Goal: Task Accomplishment & Management: Manage account settings

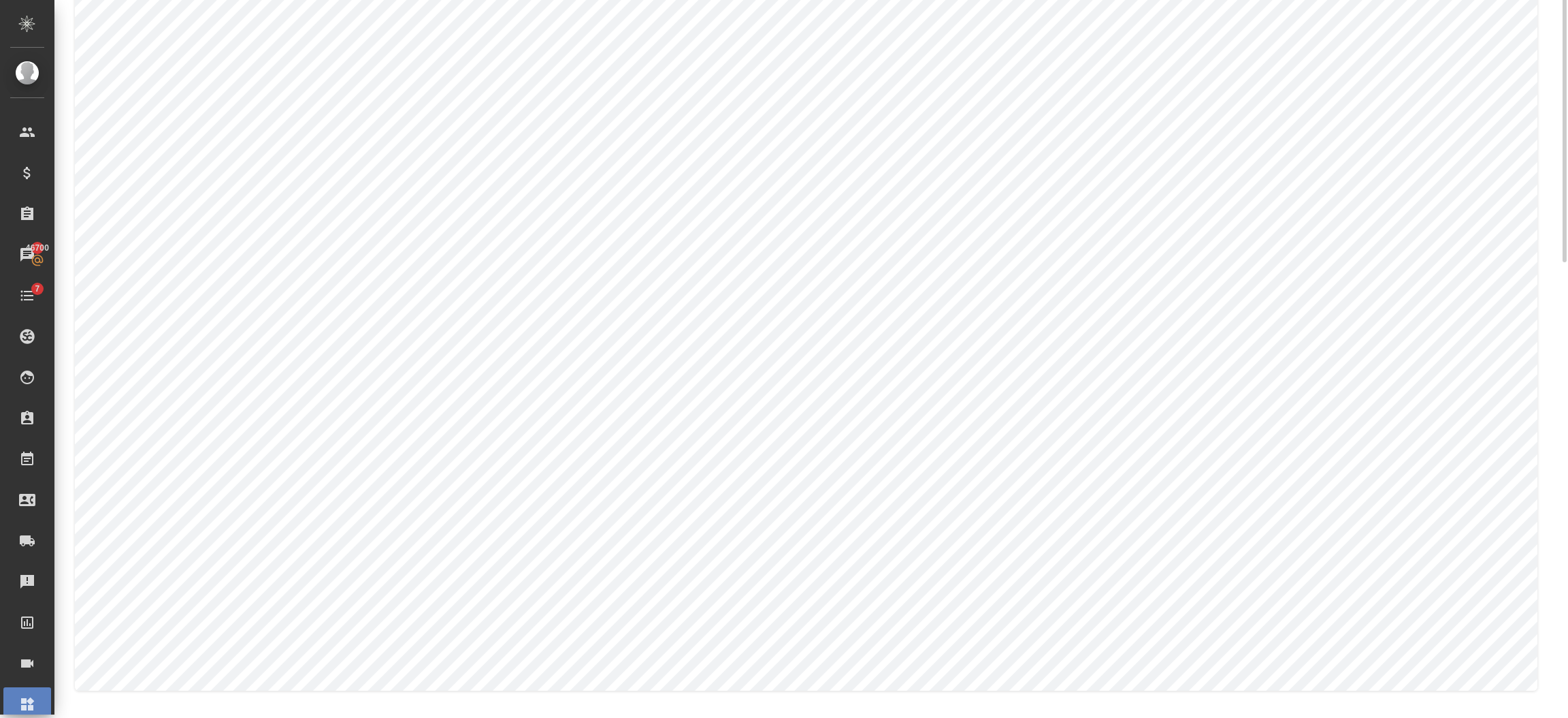
scroll to position [344, 0]
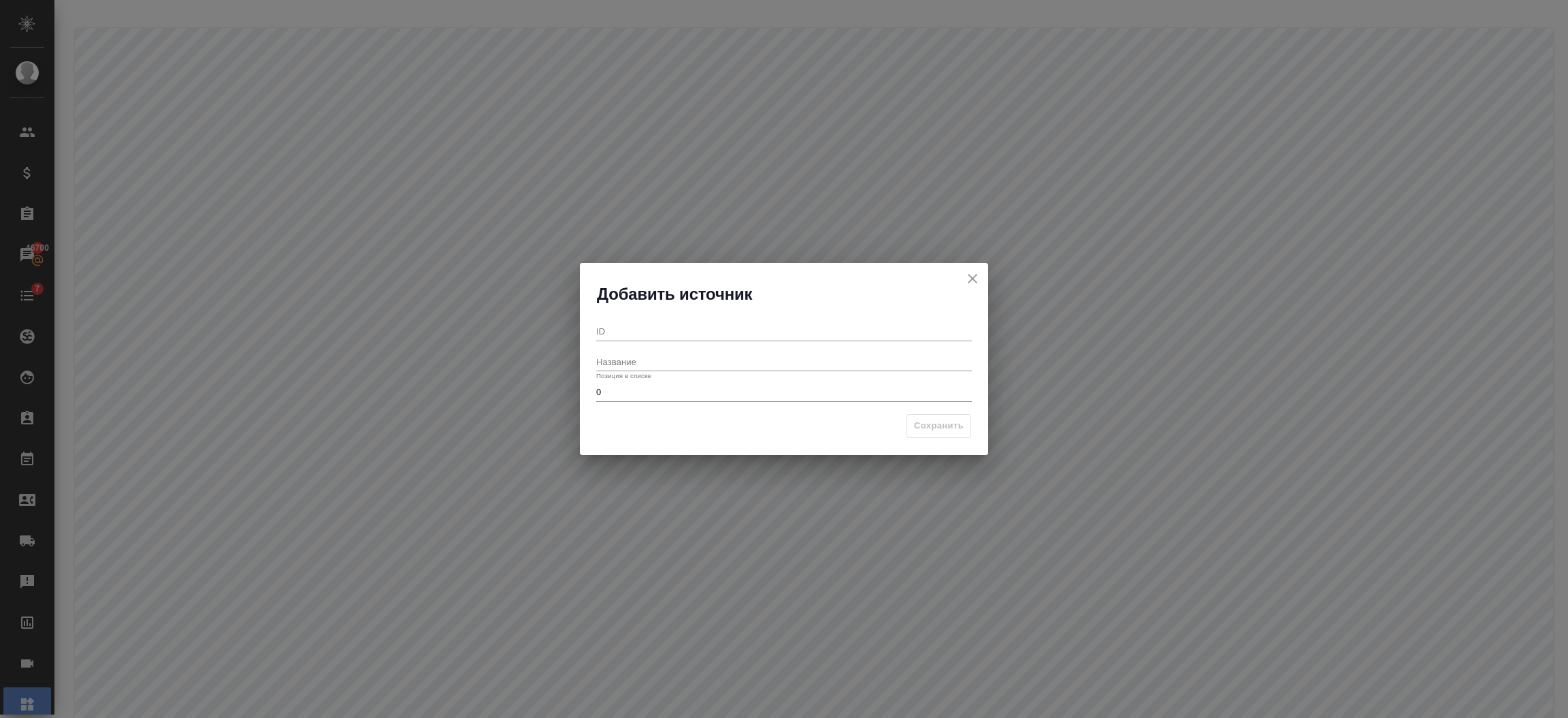
click at [635, 366] on input "Название" at bounding box center [784, 362] width 376 height 19
paste input "Холодные звонки"
type input "Холодные звонки"
click at [633, 329] on input "ID" at bounding box center [784, 331] width 376 height 19
click at [633, 326] on input "ID" at bounding box center [784, 331] width 376 height 19
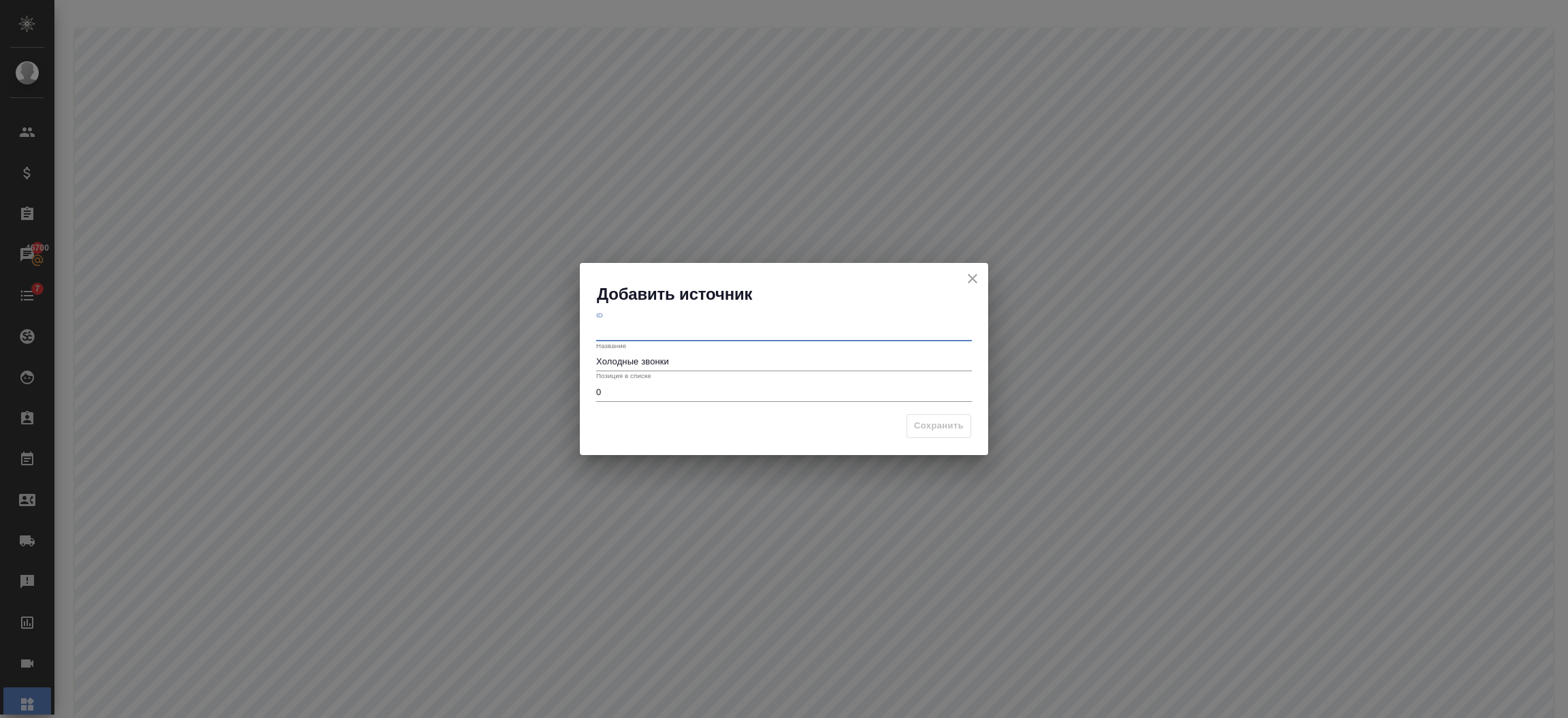
paste input "Cold calls"
click at [603, 330] on input "Cold calls" at bounding box center [784, 331] width 376 height 19
click at [616, 334] on input "сold calls" at bounding box center [784, 331] width 376 height 19
click at [616, 337] on input "сoldcalls" at bounding box center [784, 331] width 376 height 19
type input "сoldСalls"
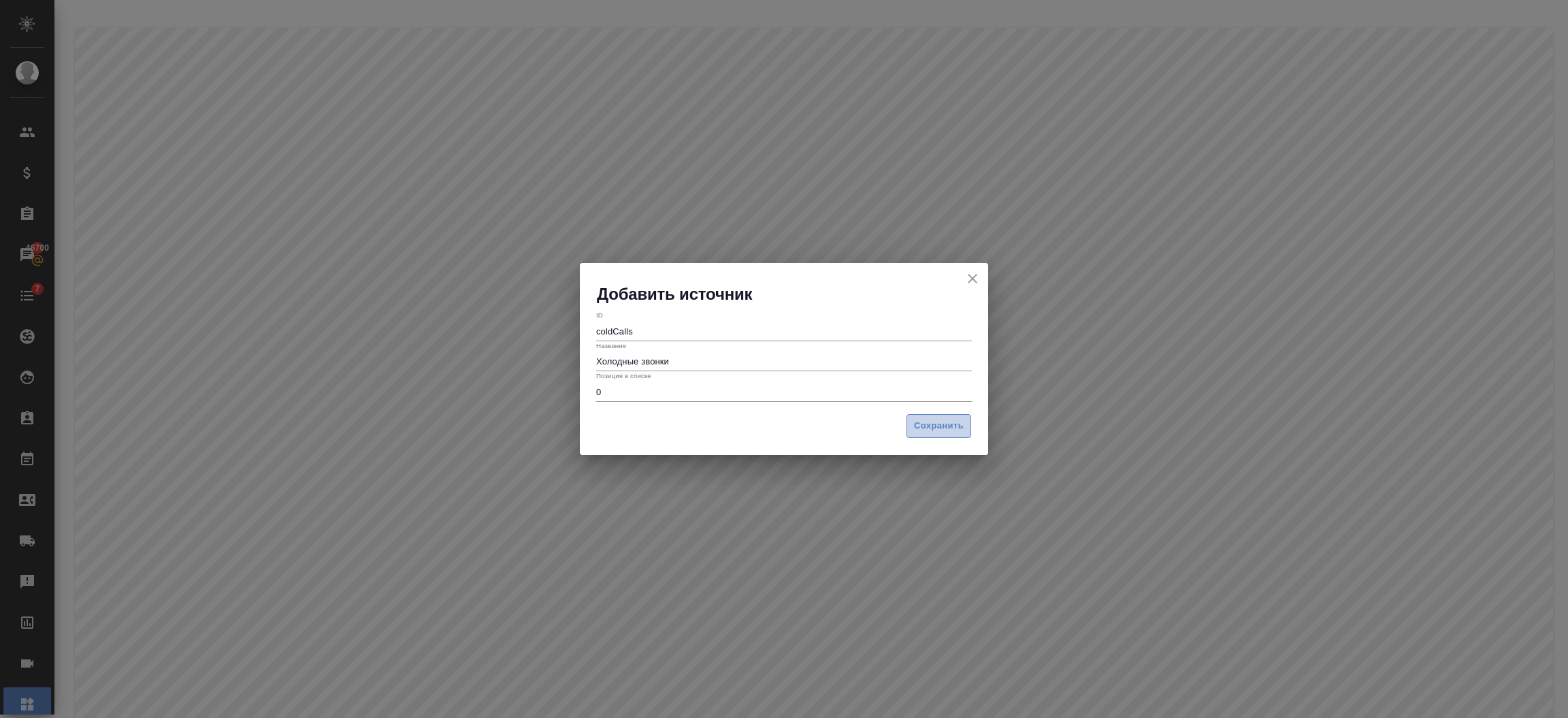
click at [930, 420] on span "Сохранить" at bounding box center [939, 425] width 49 height 15
drag, startPoint x: 673, startPoint y: 367, endPoint x: 505, endPoint y: 352, distance: 168.7
click at [509, 353] on div "Добавить источник ID сoldСalls Название Холодные звонки Позиция в списке 0 Сохр…" at bounding box center [784, 359] width 1568 height 718
click at [969, 282] on icon "close" at bounding box center [972, 278] width 16 height 16
paste input "флайн"
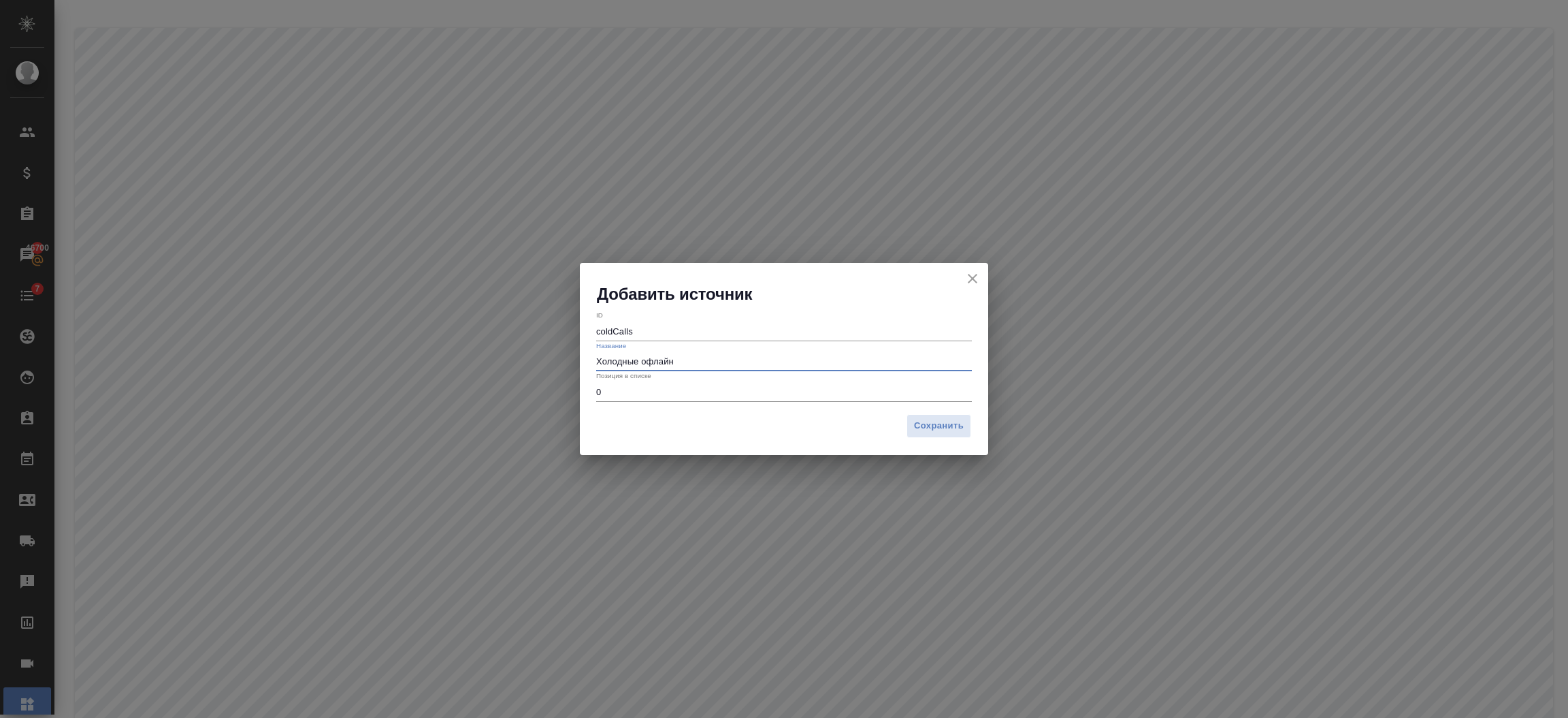
type input "Холодные офлайн"
drag, startPoint x: 650, startPoint y: 331, endPoint x: 561, endPoint y: 330, distance: 89.0
click at [561, 330] on div "Добавить источник ID сoldСalls Название Холодные офлайн Позиция в списке 0 Сохр…" at bounding box center [784, 359] width 1568 height 718
paste input "Cold offline"
click at [617, 331] on input "Cold offline" at bounding box center [784, 331] width 376 height 19
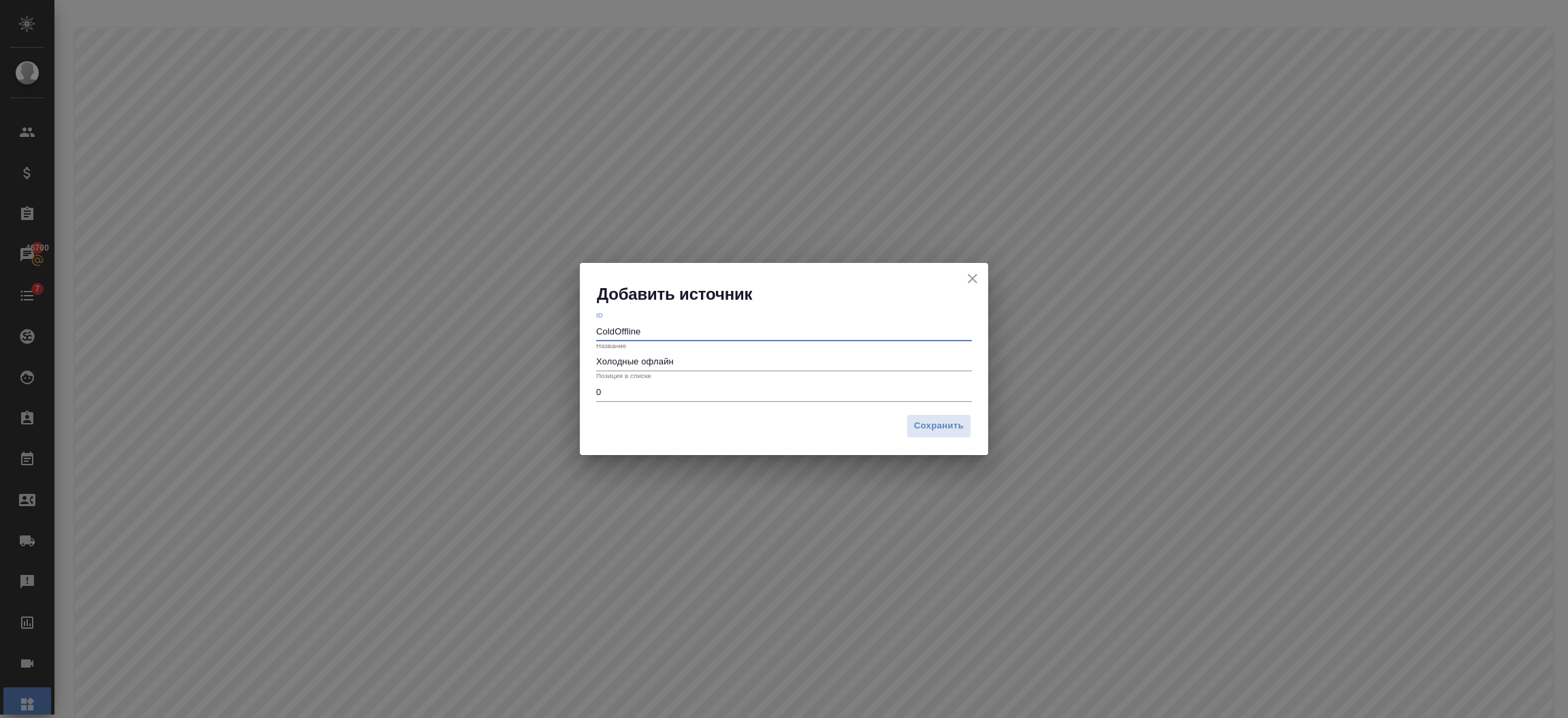
click at [599, 330] on input "ColdOffline" at bounding box center [784, 331] width 376 height 19
type input "coldOffline"
click at [946, 418] on span "Сохранить" at bounding box center [939, 425] width 49 height 15
drag, startPoint x: 681, startPoint y: 364, endPoint x: 475, endPoint y: 364, distance: 206.0
click at [475, 364] on div "Добавить источник ID coldOffline Название Холодные офлайн Позиция в списке 0 Со…" at bounding box center [784, 359] width 1568 height 718
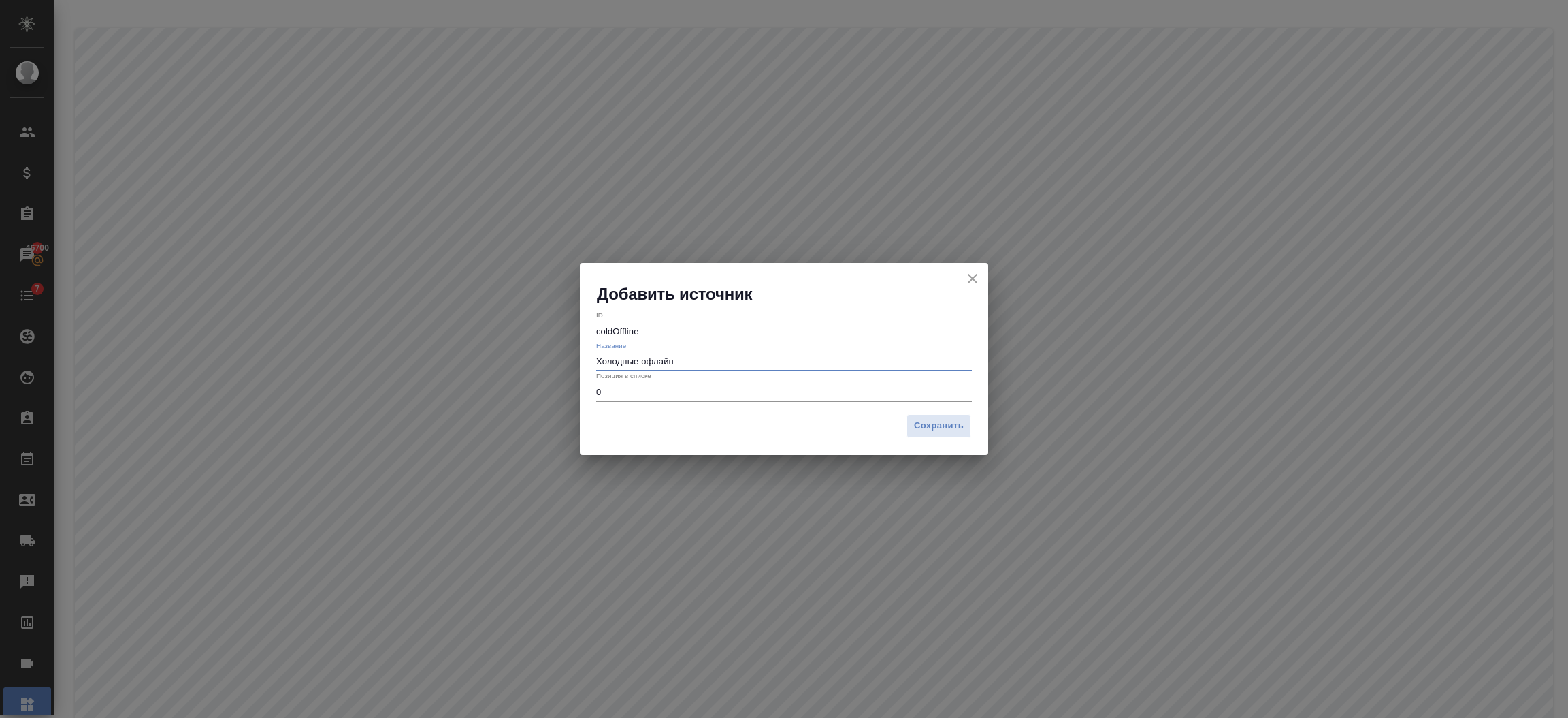
paste input "ечатные материалы"
type input "Печатные материалы"
drag, startPoint x: 647, startPoint y: 327, endPoint x: 535, endPoint y: 322, distance: 112.1
click at [537, 323] on div "Добавить источник ID coldOffline Название Печатные материалы Позиция в списке 0…" at bounding box center [784, 359] width 1568 height 718
paste input "Printed materials"
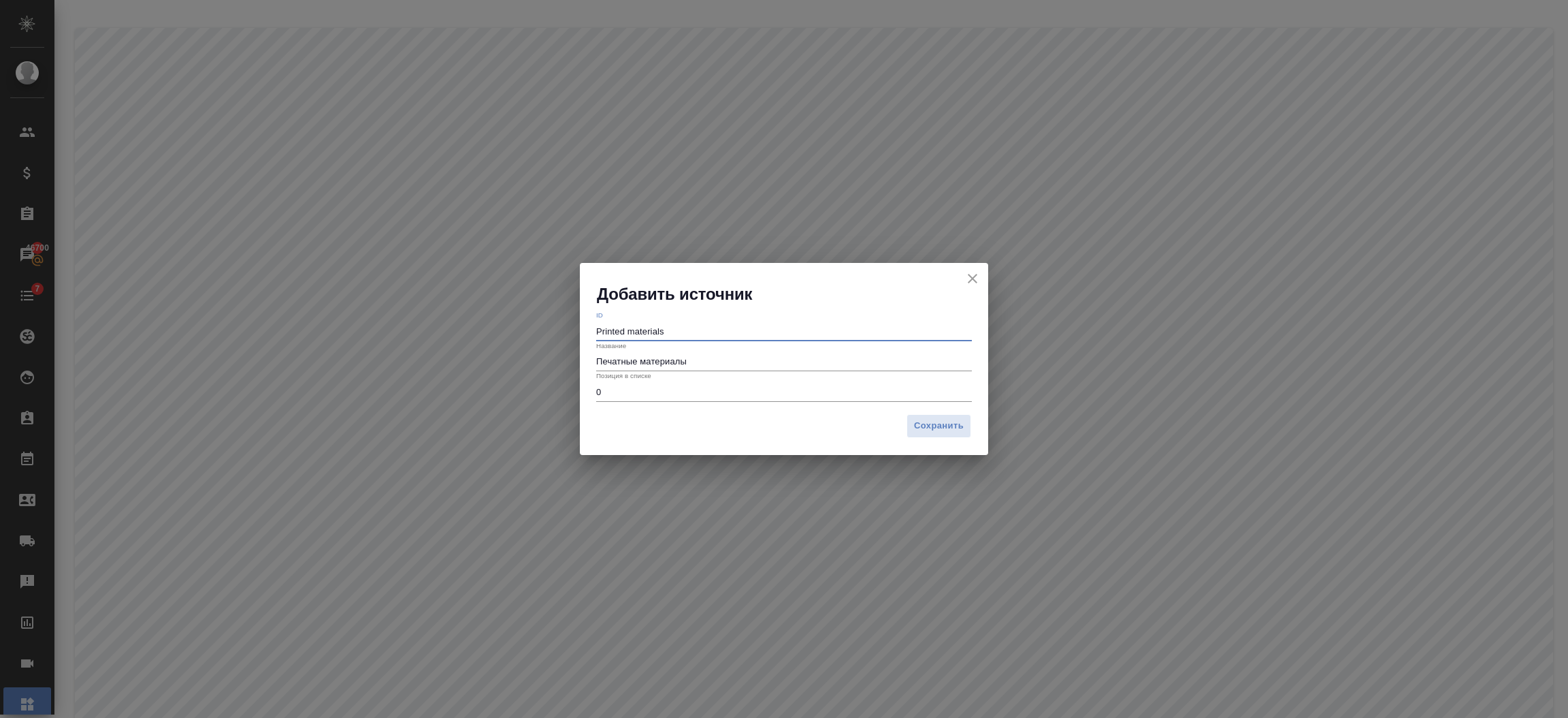
click at [628, 330] on input "Printed materials" at bounding box center [784, 331] width 376 height 19
click at [599, 329] on input "PrintedMaterials" at bounding box center [784, 331] width 376 height 19
type input "printedMaterials"
click at [929, 423] on span "Сохранить" at bounding box center [939, 425] width 49 height 15
drag, startPoint x: 711, startPoint y: 358, endPoint x: 520, endPoint y: 357, distance: 191.0
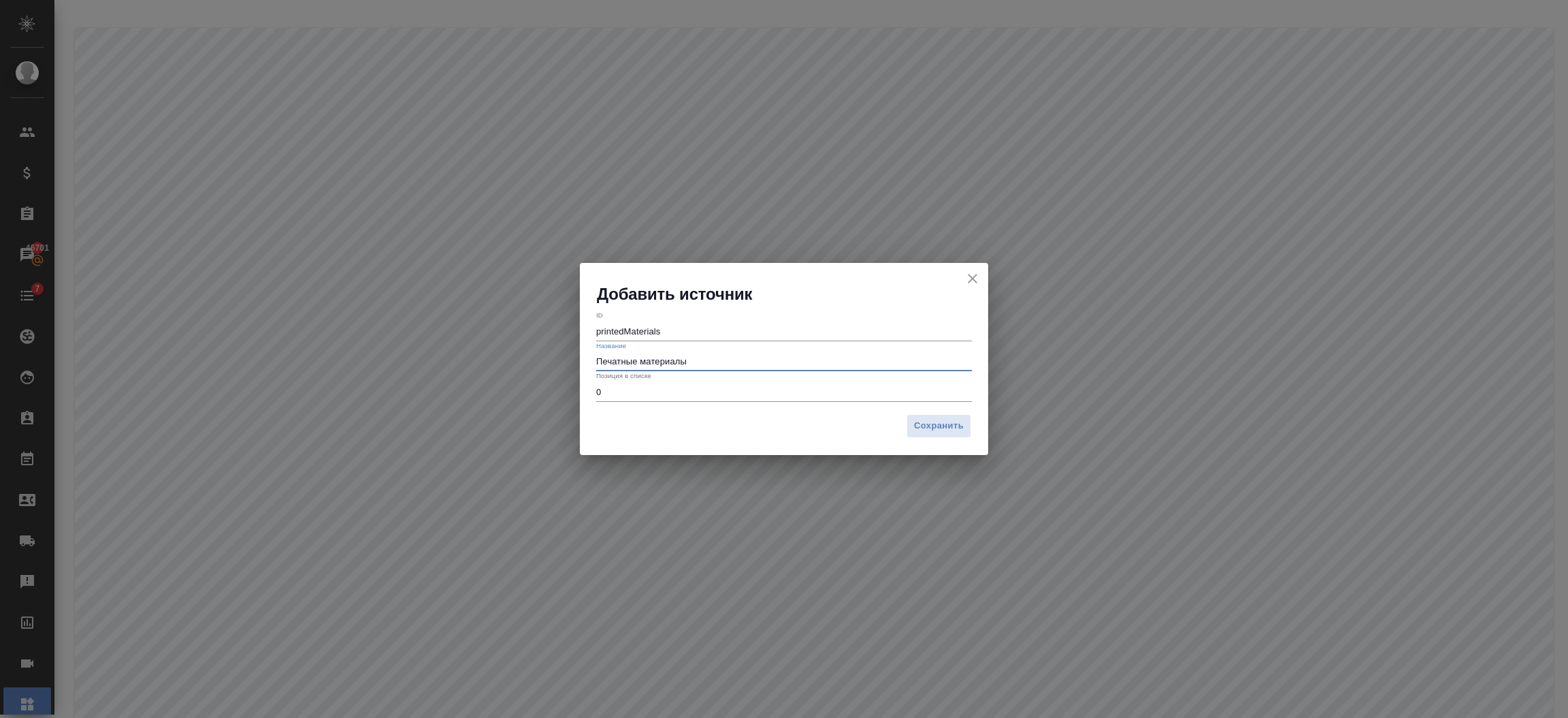
click at [530, 362] on div "Добавить источник ID printedMaterials Название Печатные материалы Позиция в спи…" at bounding box center [784, 359] width 1568 height 718
paste input "ыставки / конференции / форумы и т.д."
type input "Выставки / конференции / форумы и т.д."
drag, startPoint x: 694, startPoint y: 326, endPoint x: 448, endPoint y: 331, distance: 246.1
click at [448, 331] on div "Добавить источник ID printedMaterials Название Выставки / конференции / форумы …" at bounding box center [784, 359] width 1568 height 718
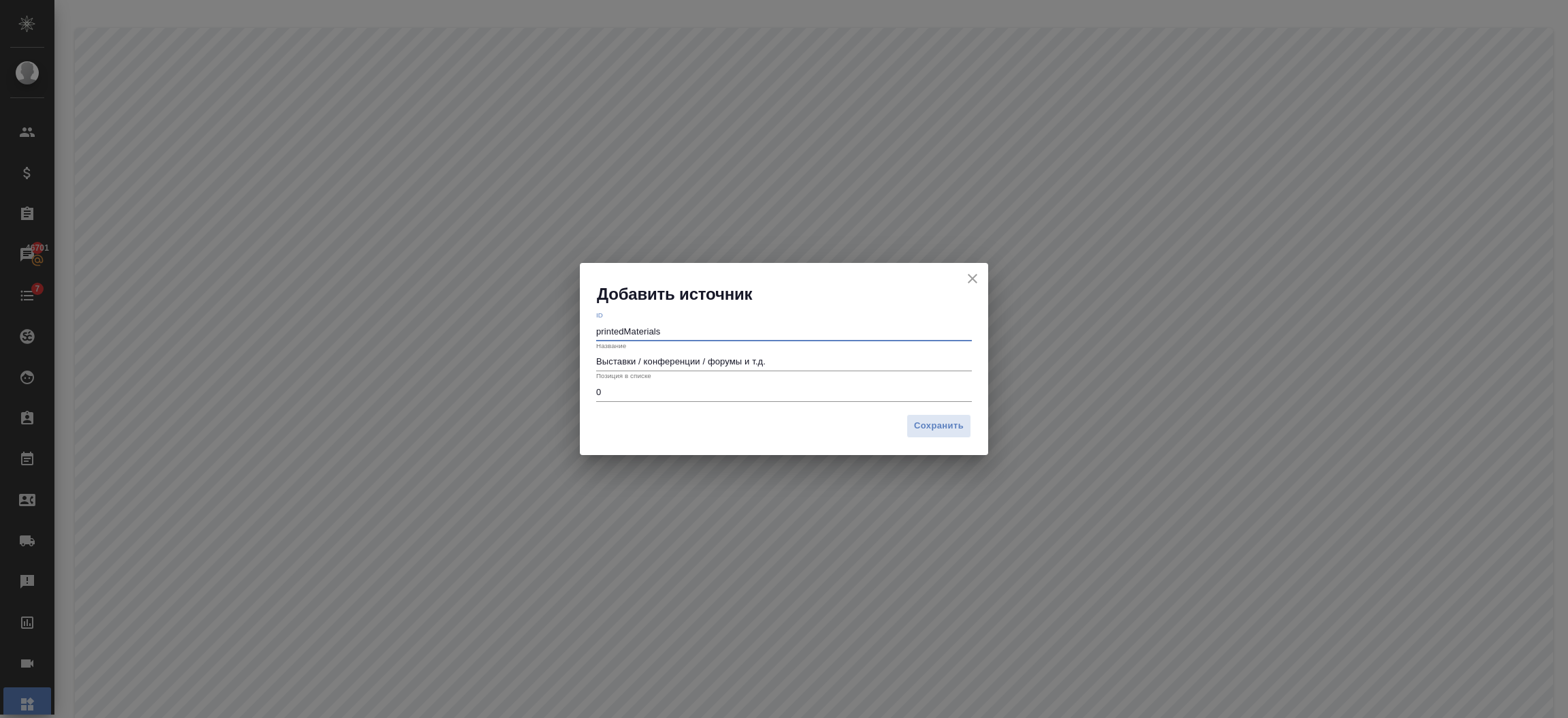
paste input "Exhibitions / conferences / forums, etc."
click at [598, 333] on input "Exhibitions / conferences / forums, etc." at bounding box center [784, 331] width 376 height 19
click at [646, 333] on input "exhibitions / conferences / forums, etc." at bounding box center [784, 331] width 376 height 19
click at [697, 330] on input "exhibitionsConferences / forums, etc." at bounding box center [784, 331] width 376 height 19
drag, startPoint x: 744, startPoint y: 330, endPoint x: 719, endPoint y: 334, distance: 25.3
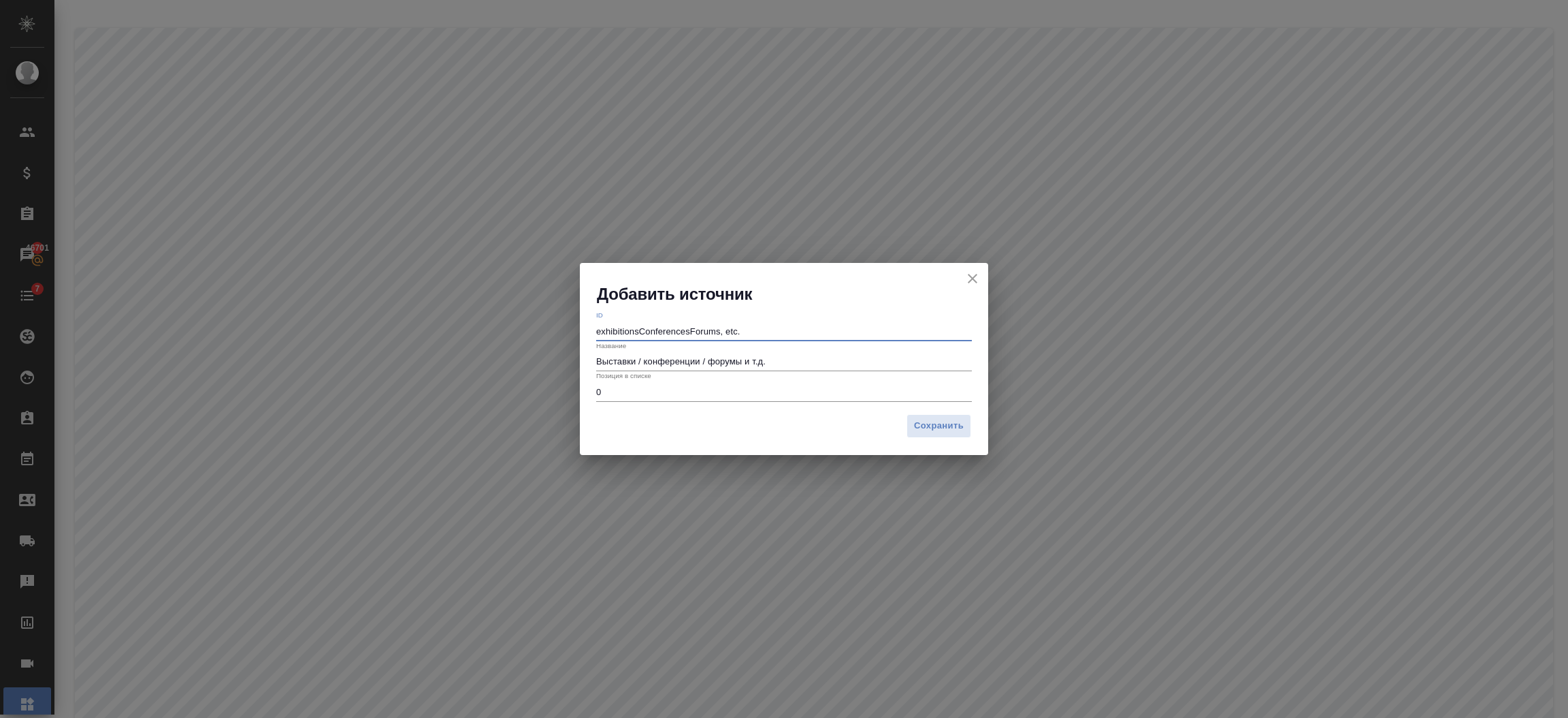
click at [719, 334] on input "exhibitionsConferencesForums, etc." at bounding box center [784, 331] width 376 height 19
type input "exhibitionsConferencesForums"
click at [937, 429] on span "Сохранить" at bounding box center [939, 425] width 49 height 15
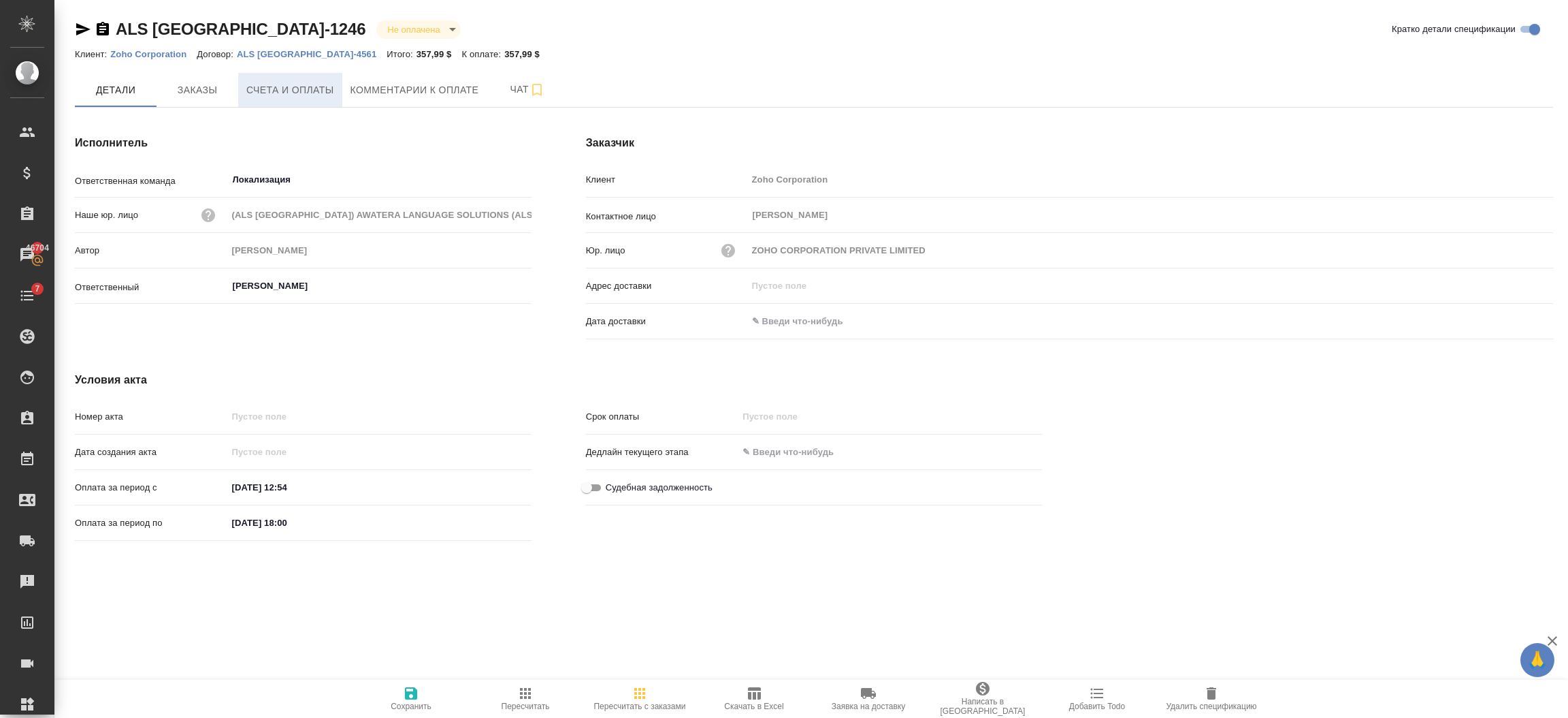
click at [259, 88] on span "Счета и оплаты" at bounding box center [290, 90] width 87 height 17
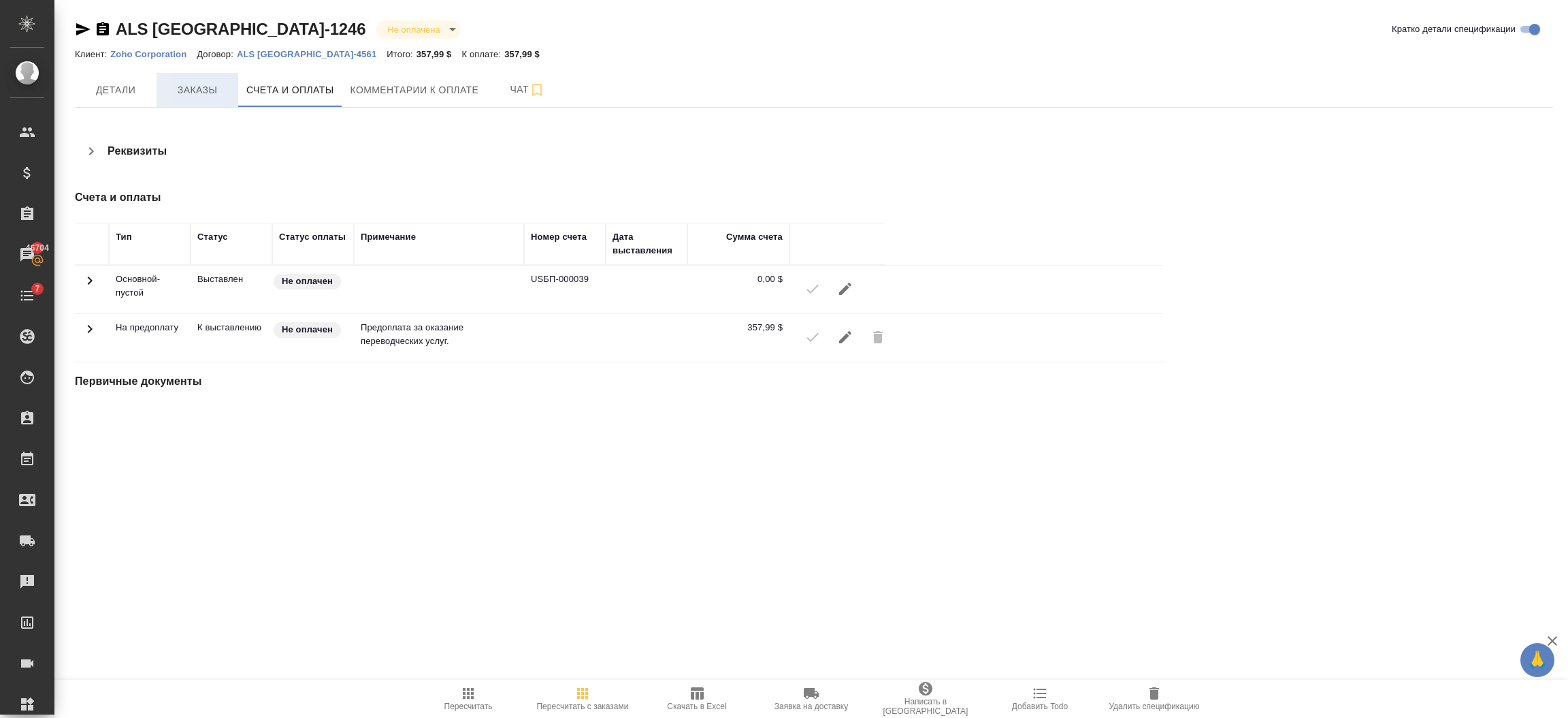
click at [172, 93] on span "Заказы" at bounding box center [197, 90] width 65 height 17
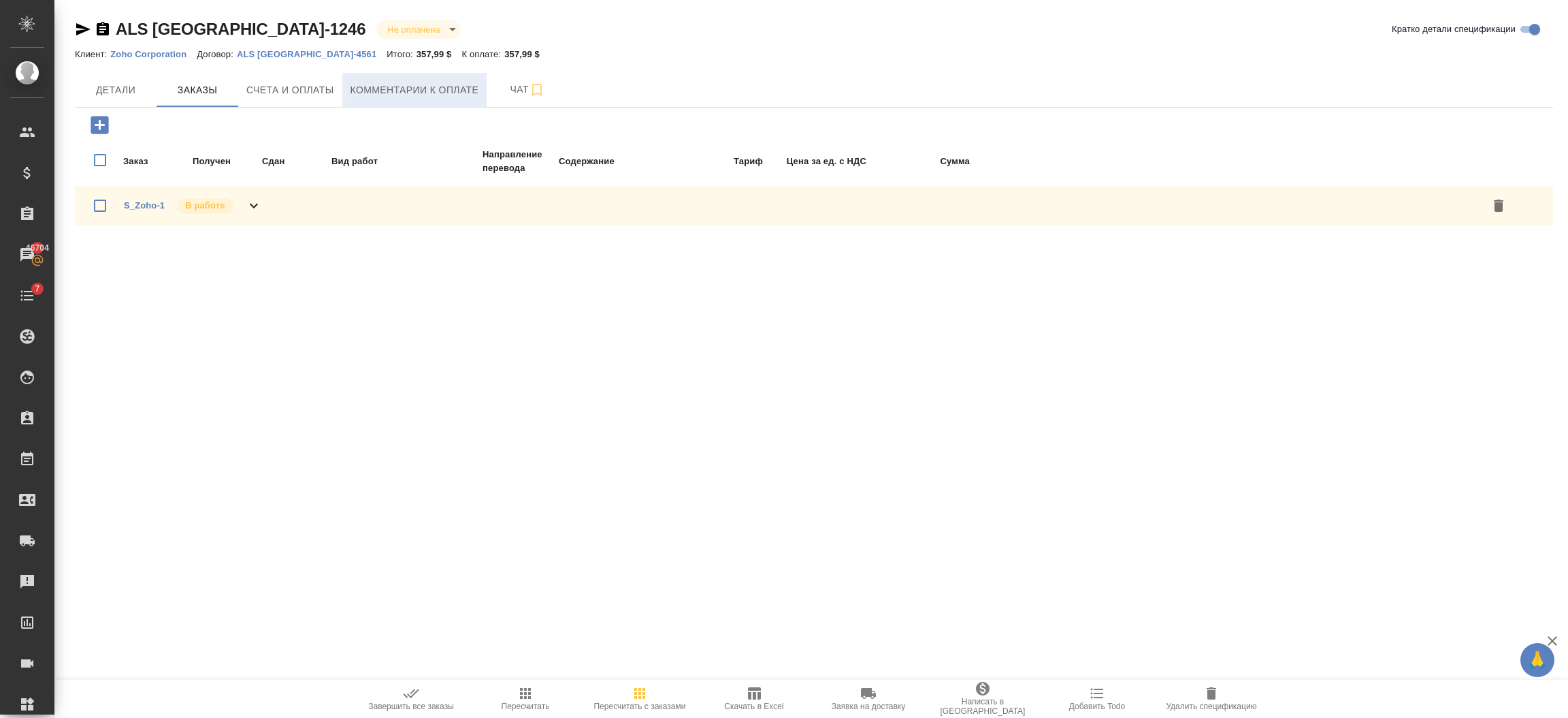
click at [375, 89] on span "Комментарии к оплате" at bounding box center [415, 90] width 129 height 17
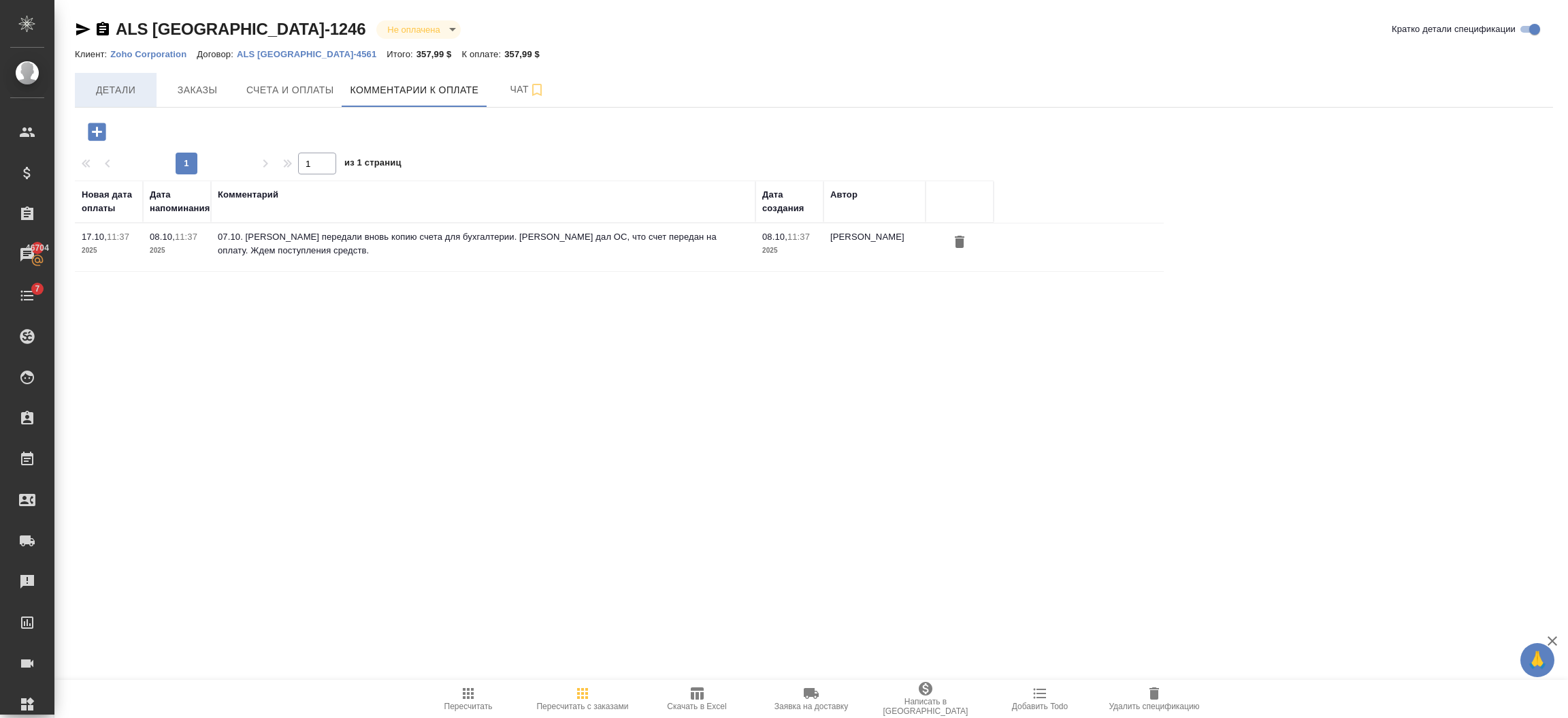
click at [138, 87] on span "Детали" at bounding box center [115, 90] width 65 height 17
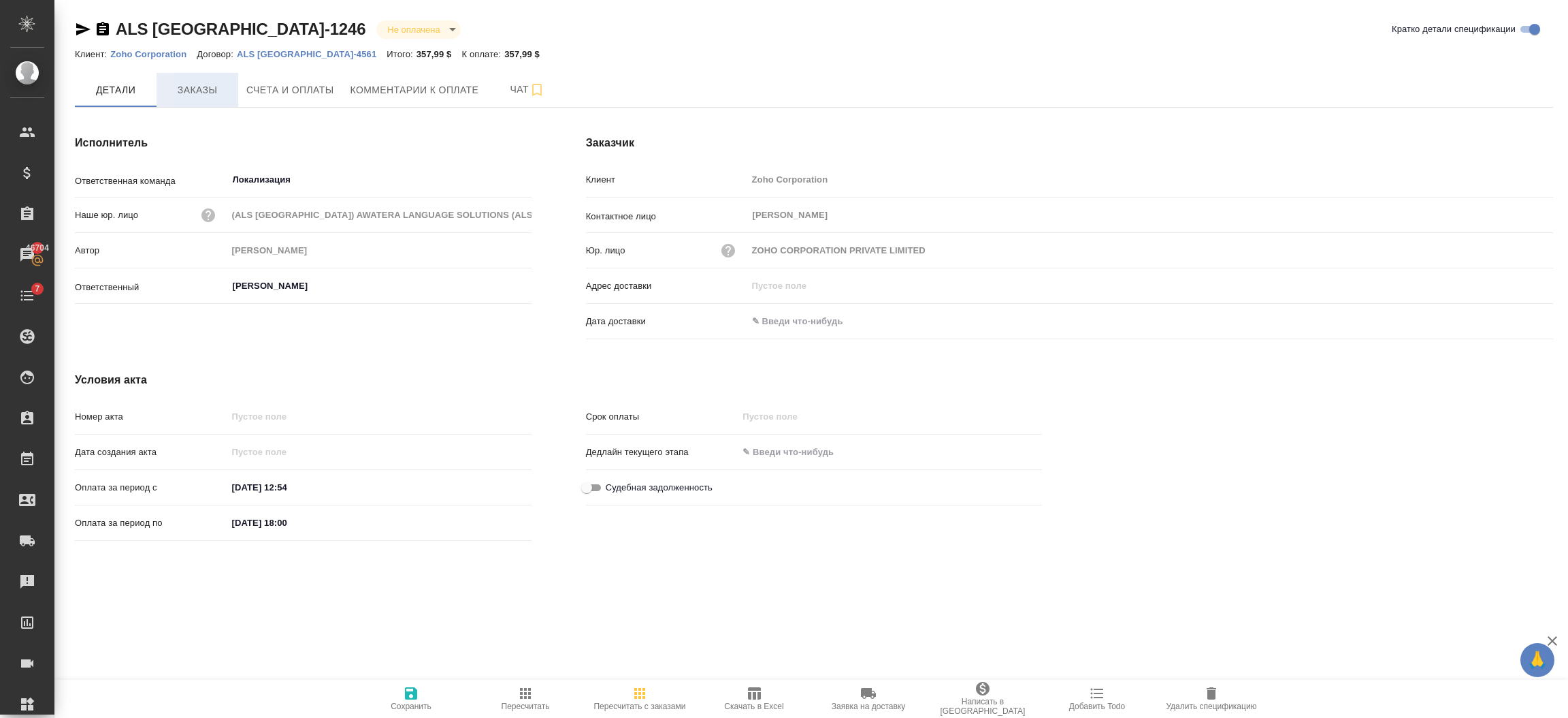
click at [201, 88] on span "Заказы" at bounding box center [197, 90] width 65 height 17
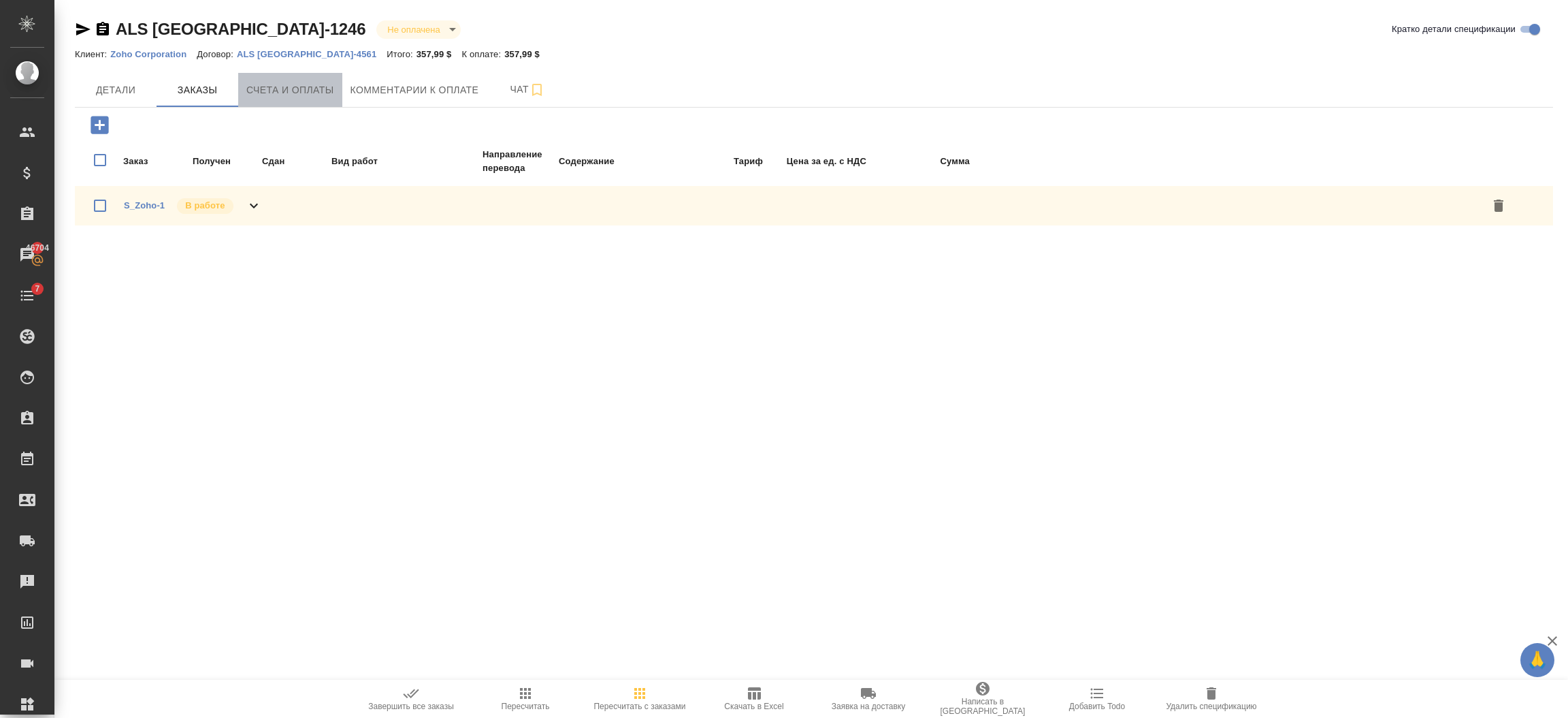
click at [259, 89] on span "Счета и оплаты" at bounding box center [290, 90] width 87 height 17
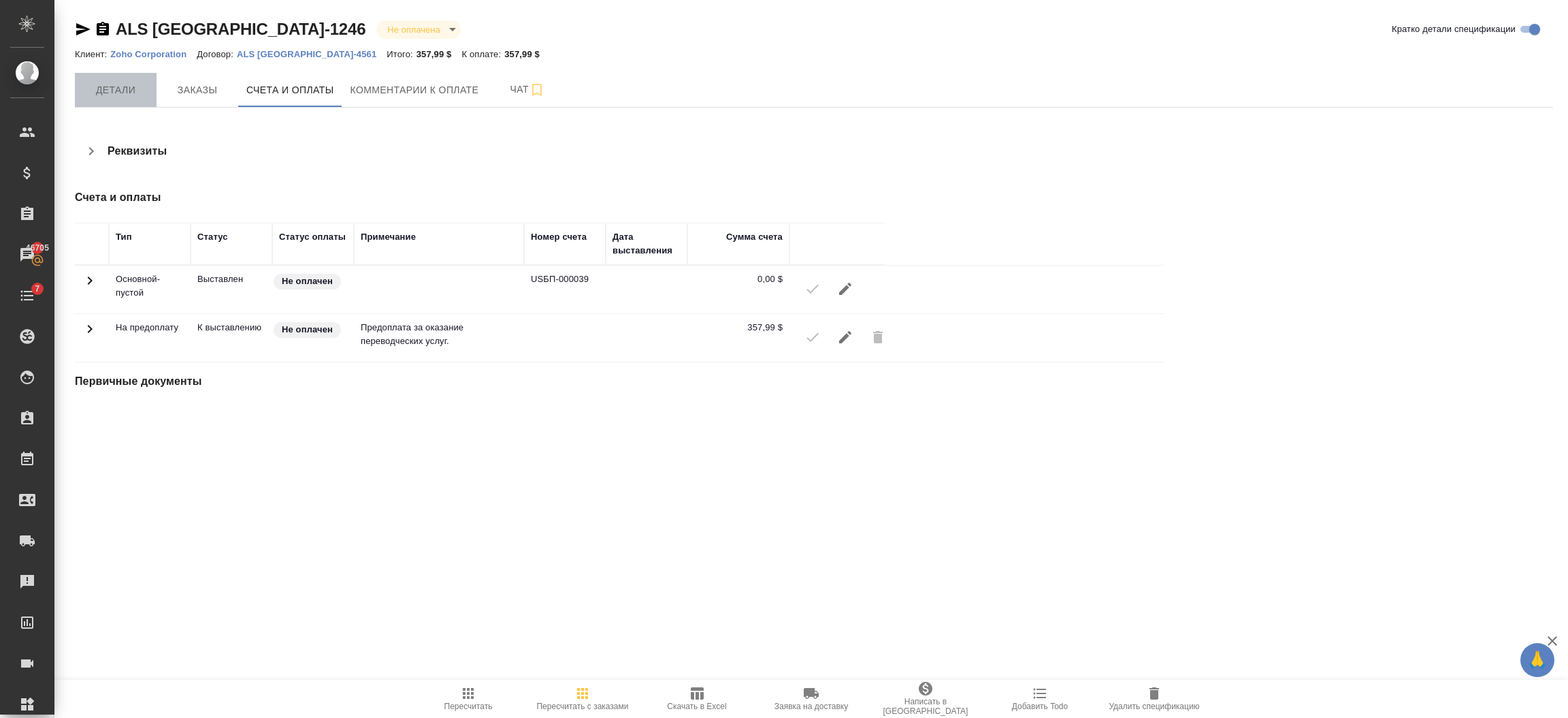
click at [112, 85] on span "Детали" at bounding box center [115, 90] width 65 height 17
